Goal: Information Seeking & Learning: Learn about a topic

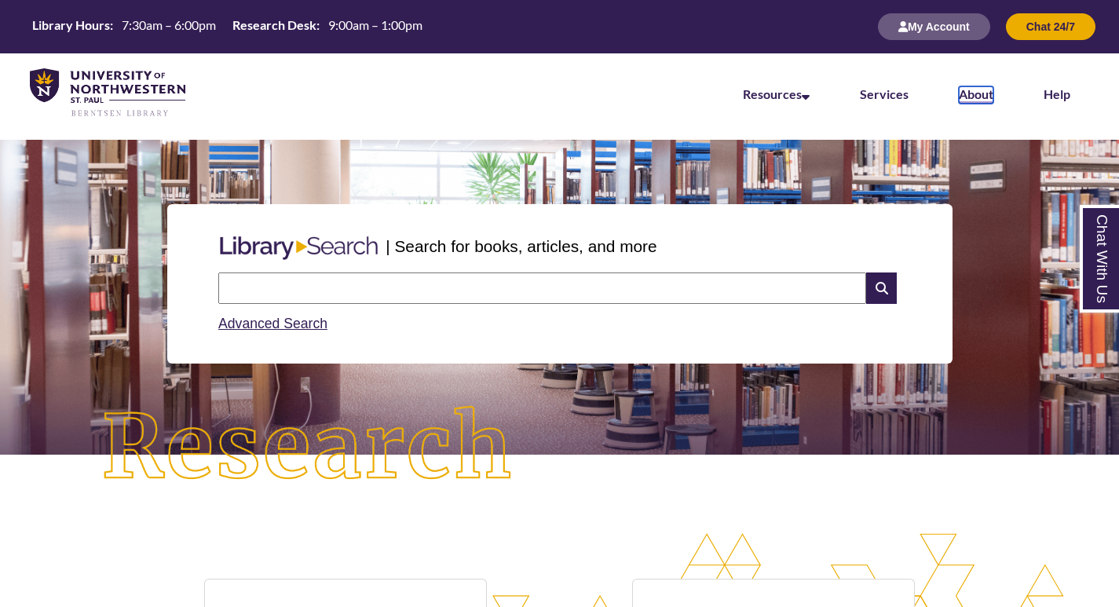
click at [971, 88] on link "About" at bounding box center [976, 94] width 35 height 17
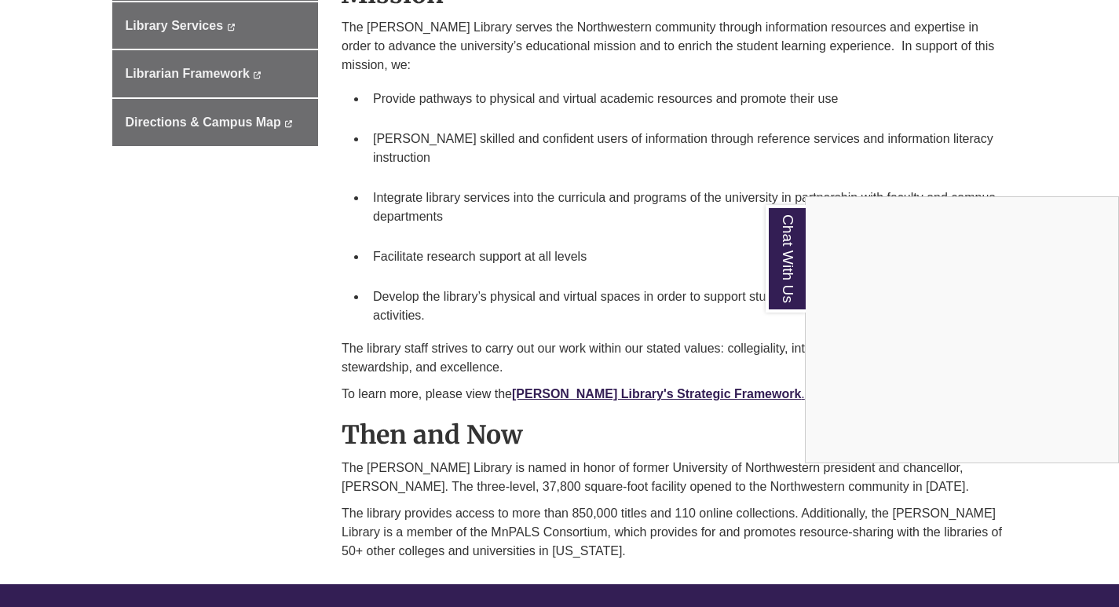
scroll to position [393, 0]
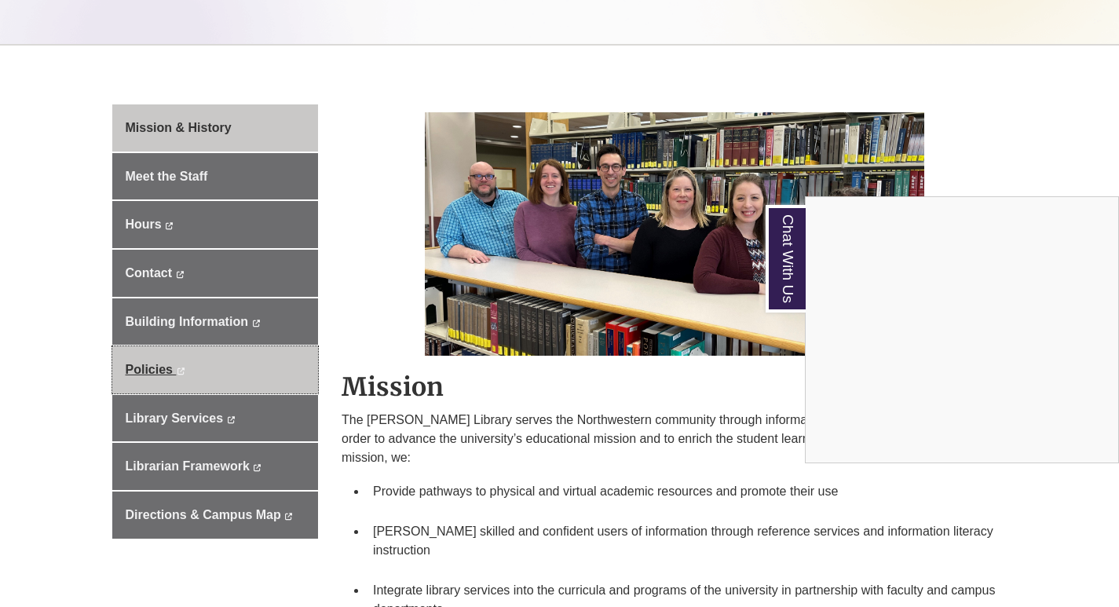
drag, startPoint x: 156, startPoint y: 371, endPoint x: 169, endPoint y: 371, distance: 13.4
click at [157, 371] on div "Chat With Us" at bounding box center [559, 303] width 1119 height 607
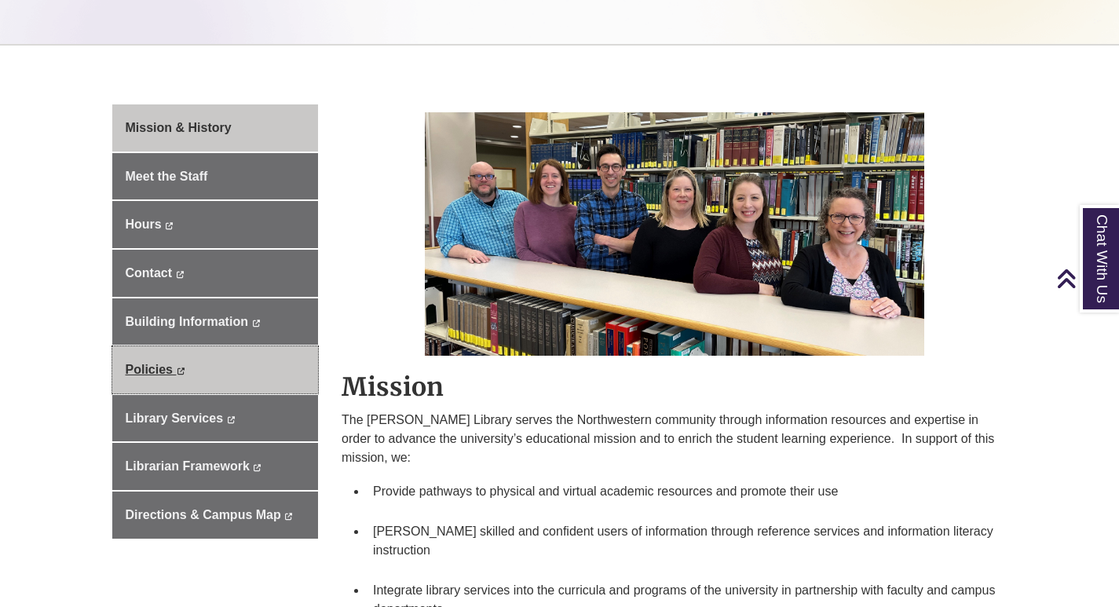
click at [181, 371] on icon "This link opens in a new window" at bounding box center [180, 371] width 9 height 7
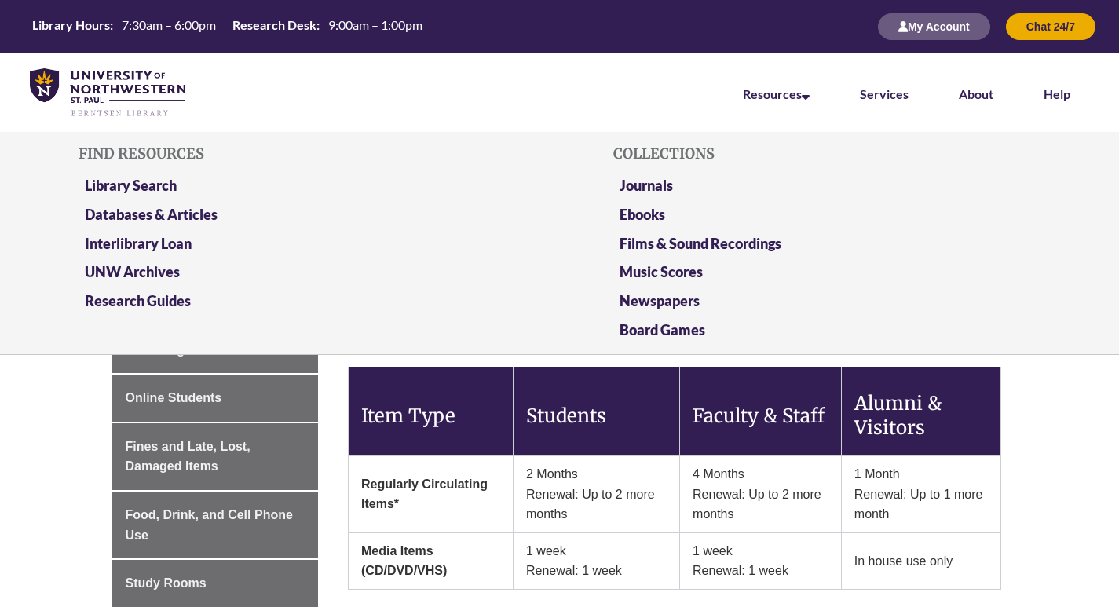
scroll to position [393, 0]
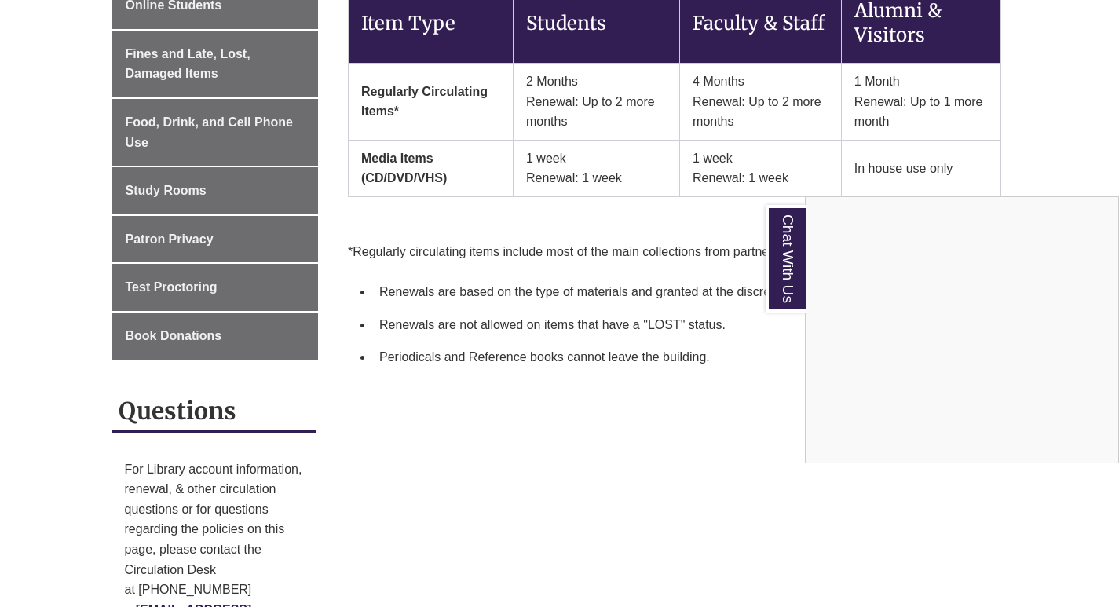
click at [555, 339] on div "Chat With Us" at bounding box center [559, 303] width 1119 height 607
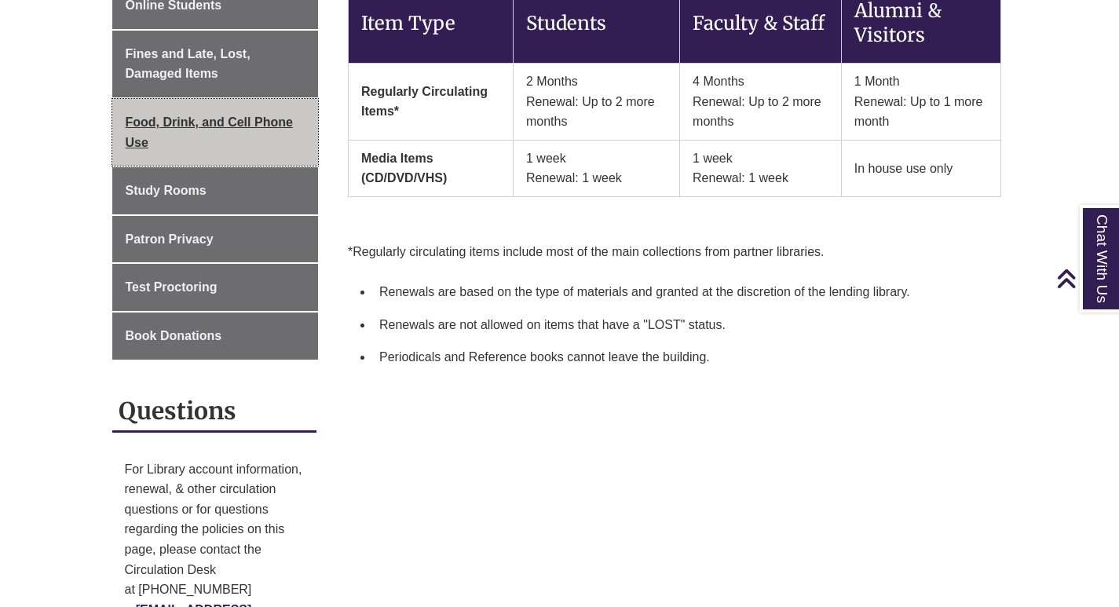
click at [264, 125] on span "Food, Drink, and Cell Phone Use" at bounding box center [209, 132] width 167 height 34
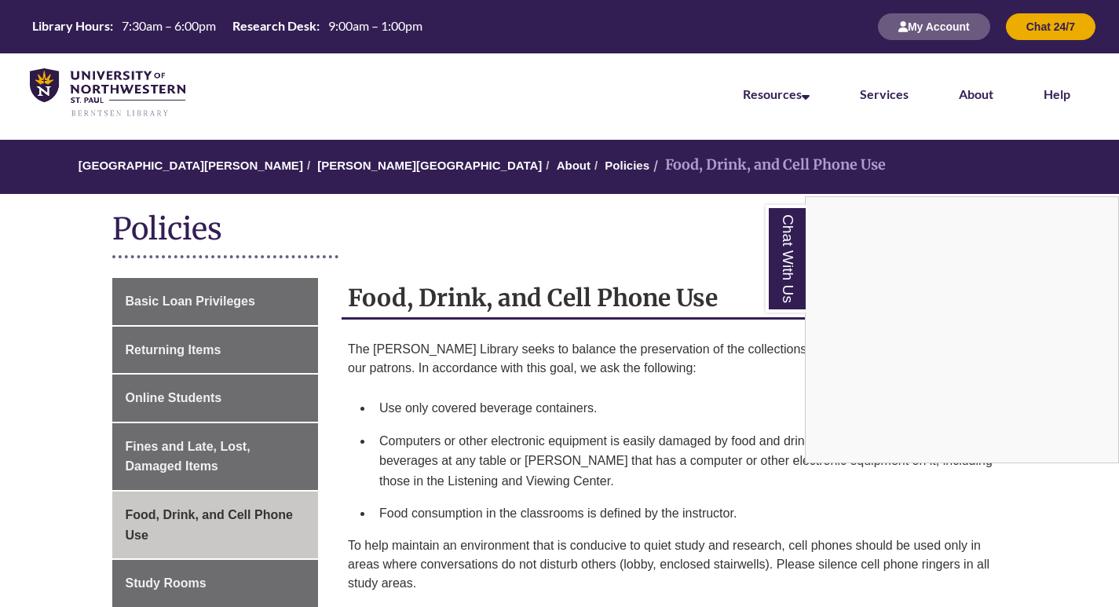
click at [174, 580] on div "Chat With Us" at bounding box center [559, 303] width 1119 height 607
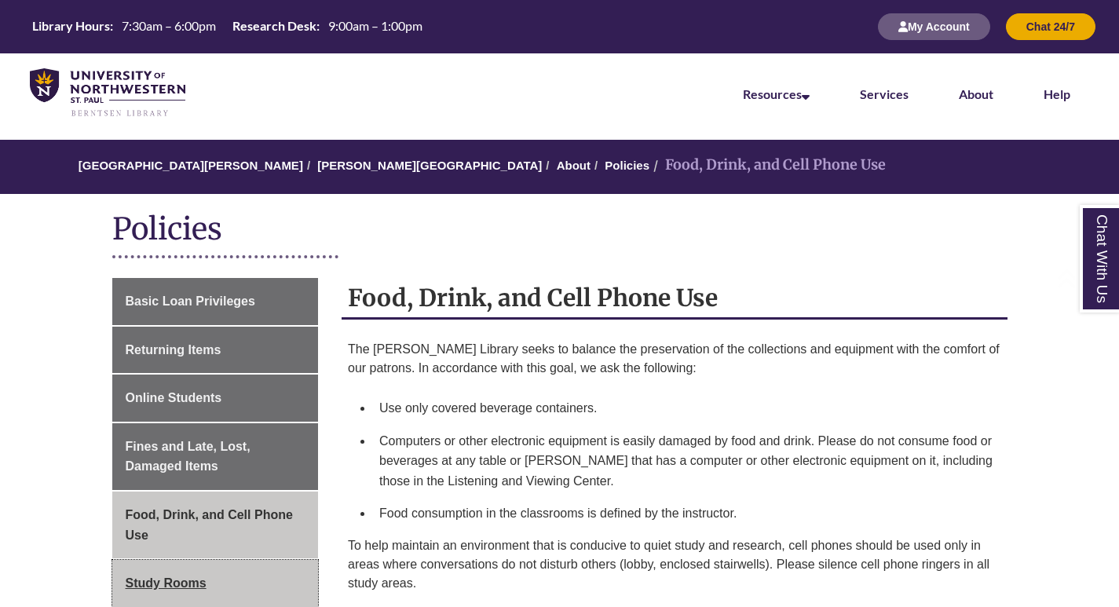
scroll to position [393, 0]
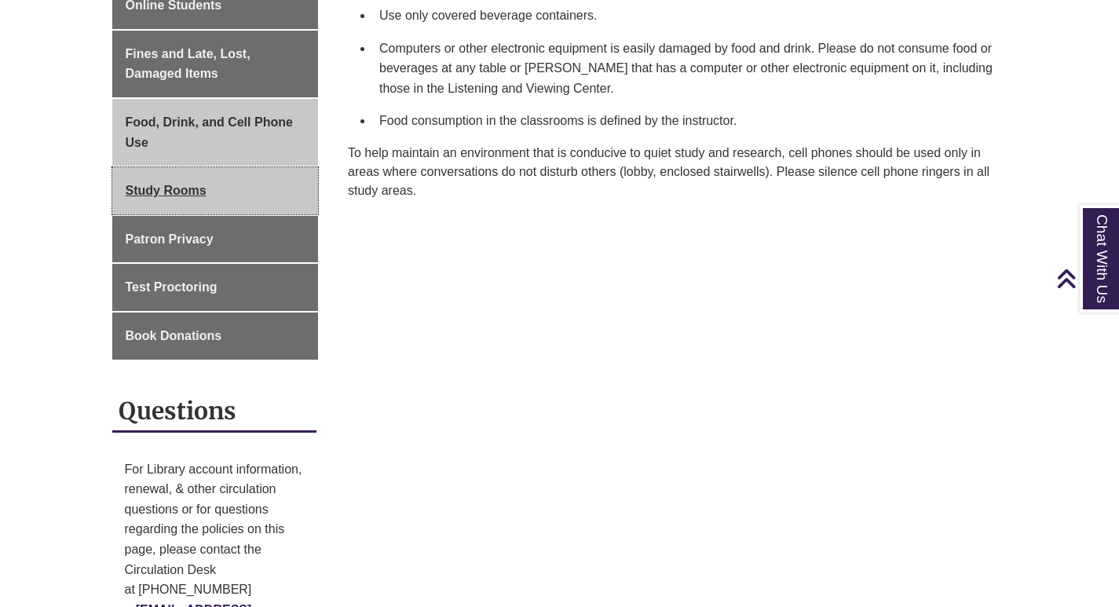
click at [183, 184] on span "Study Rooms" at bounding box center [166, 190] width 81 height 13
